Goal: Task Accomplishment & Management: Manage account settings

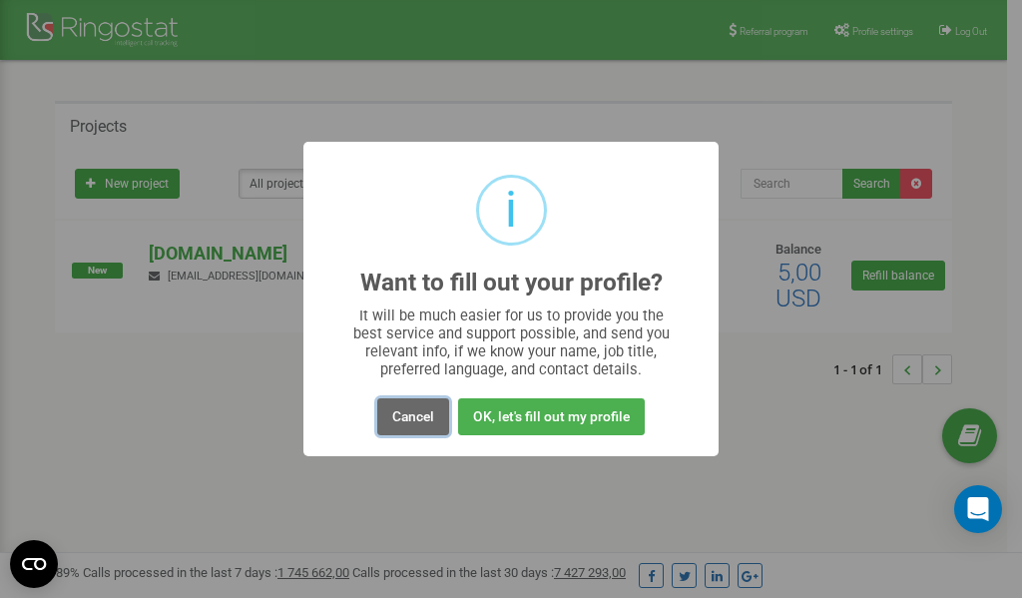
click at [415, 411] on button "Cancel" at bounding box center [413, 416] width 72 height 37
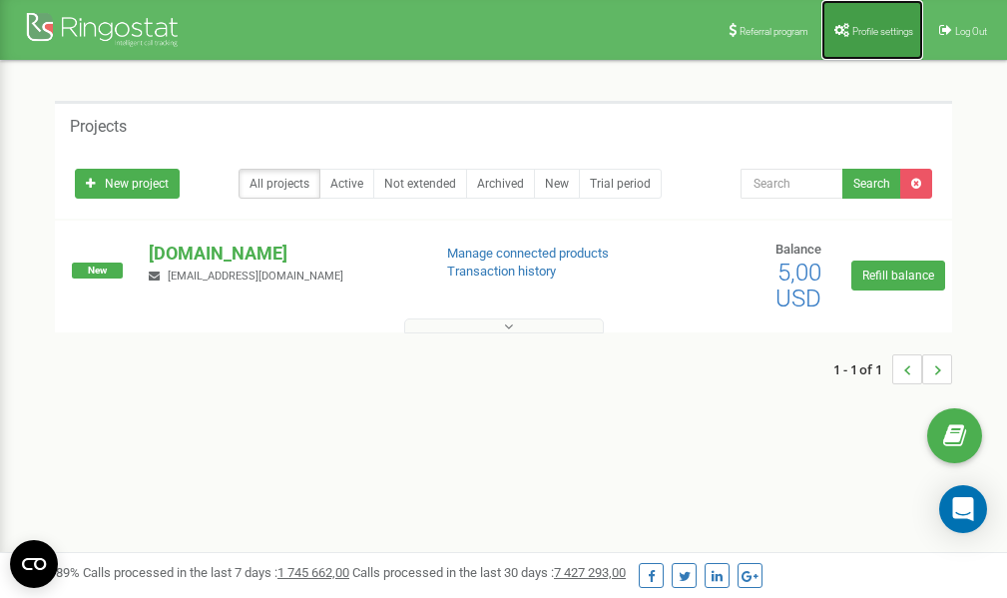
click at [858, 38] on link "Profile settings" at bounding box center [872, 30] width 102 height 60
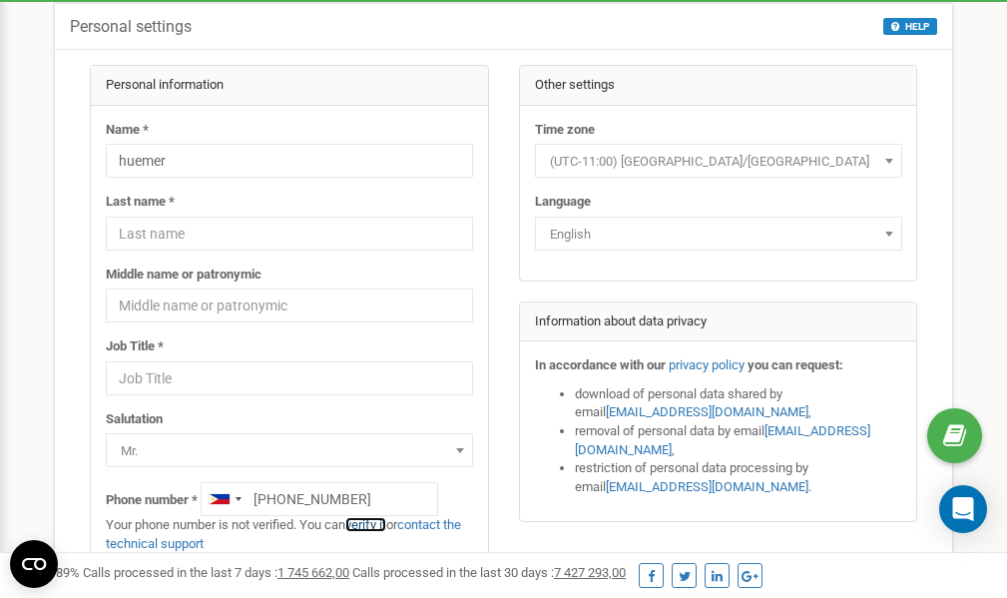
click at [375, 524] on link "verify it" at bounding box center [365, 524] width 41 height 15
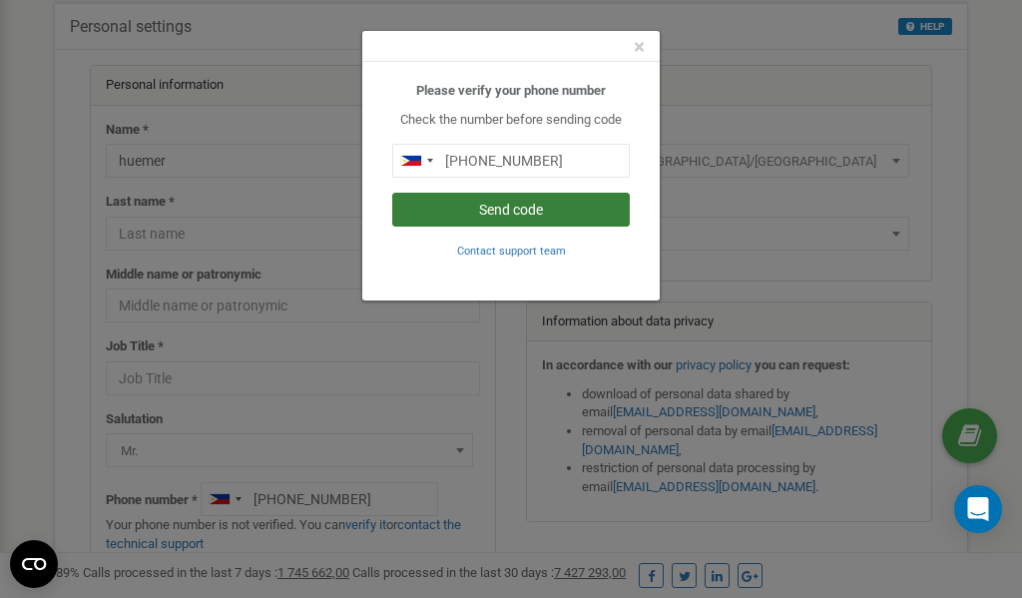
click at [499, 215] on button "Send code" at bounding box center [510, 210] width 237 height 34
